Goal: Task Accomplishment & Management: Manage account settings

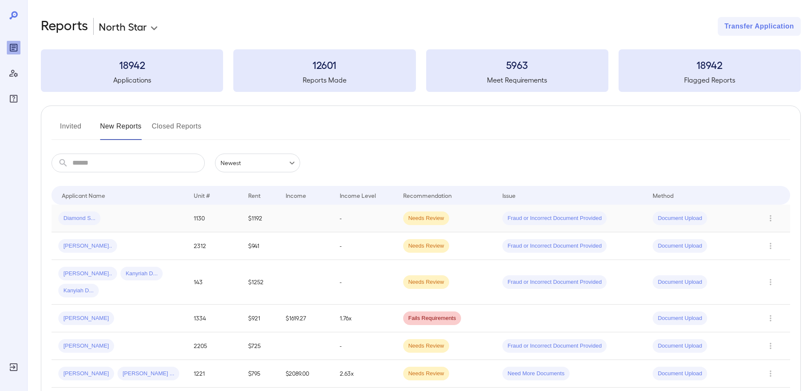
click at [136, 212] on div "Diamond S..." at bounding box center [119, 219] width 122 height 14
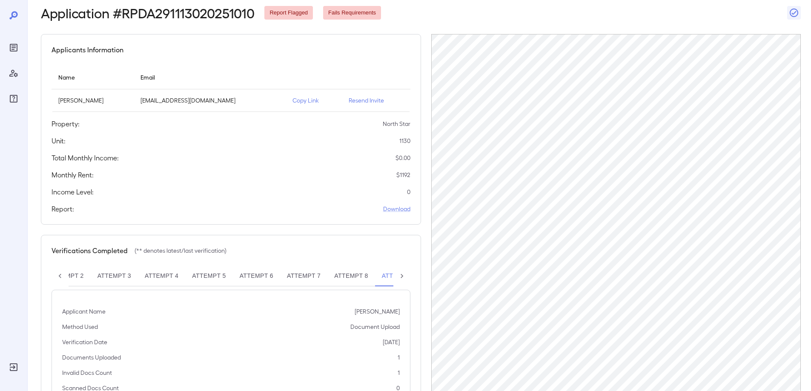
scroll to position [55, 0]
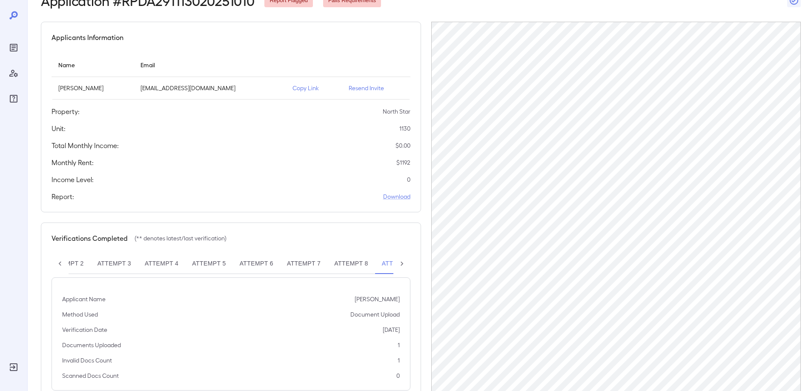
click at [292, 87] on p "Copy Link" at bounding box center [313, 88] width 43 height 9
click at [292, 89] on p "Copy Link" at bounding box center [313, 88] width 43 height 9
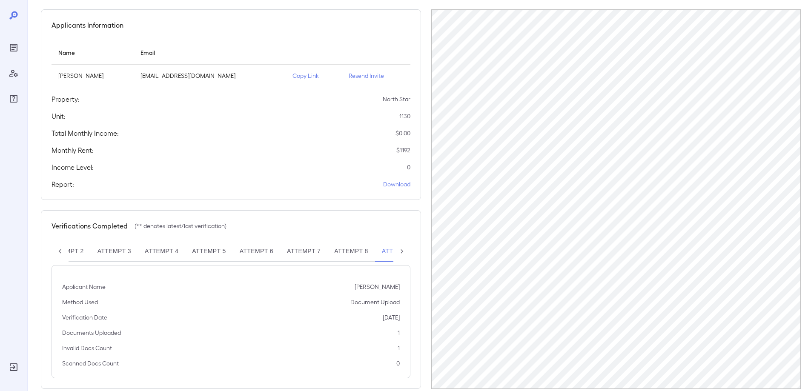
scroll to position [82, 0]
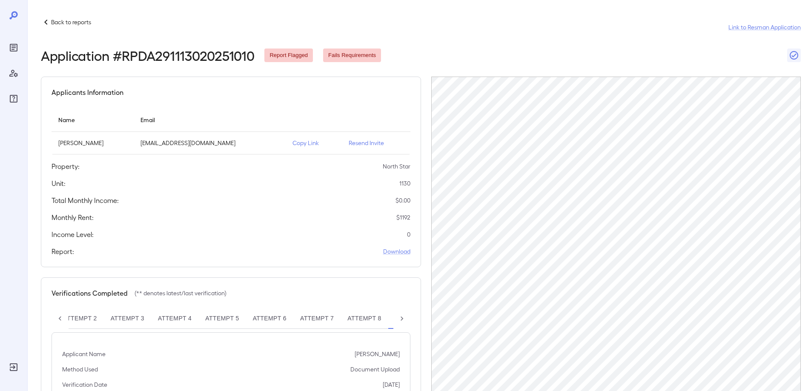
scroll to position [0, 73]
